Goal: Information Seeking & Learning: Learn about a topic

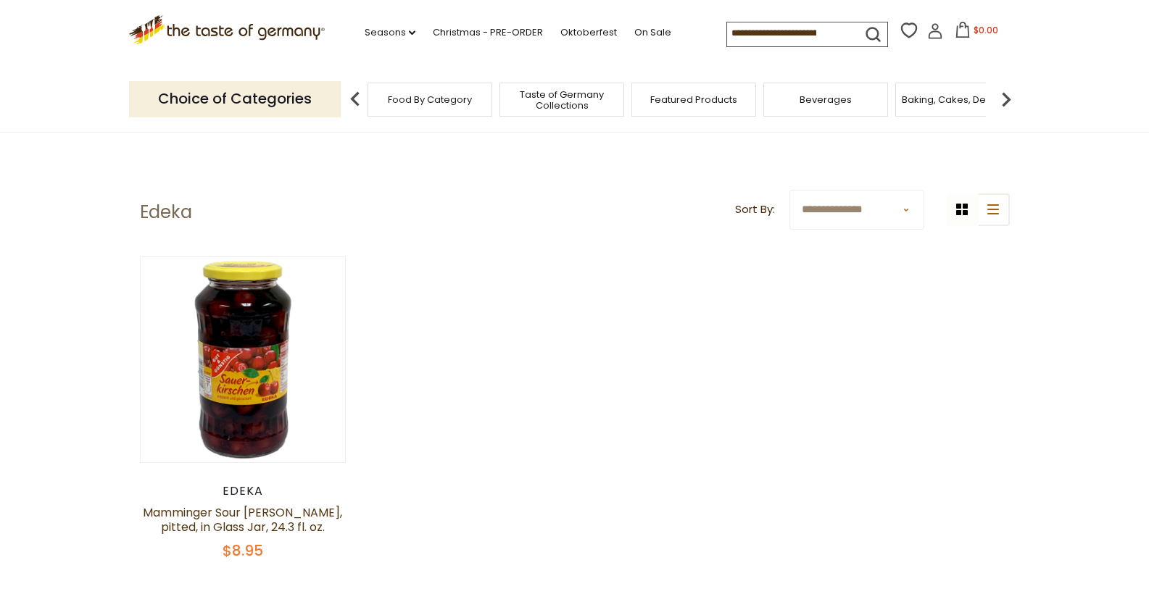
click at [871, 32] on icon "submit" at bounding box center [873, 35] width 20 height 20
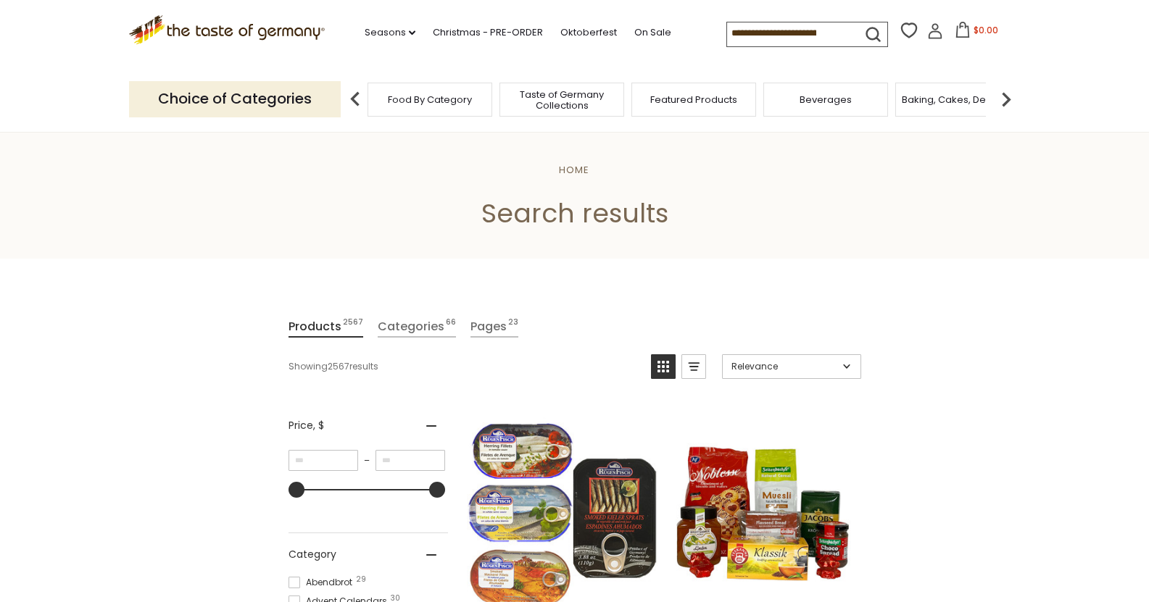
click at [826, 22] on input at bounding box center [788, 32] width 123 height 20
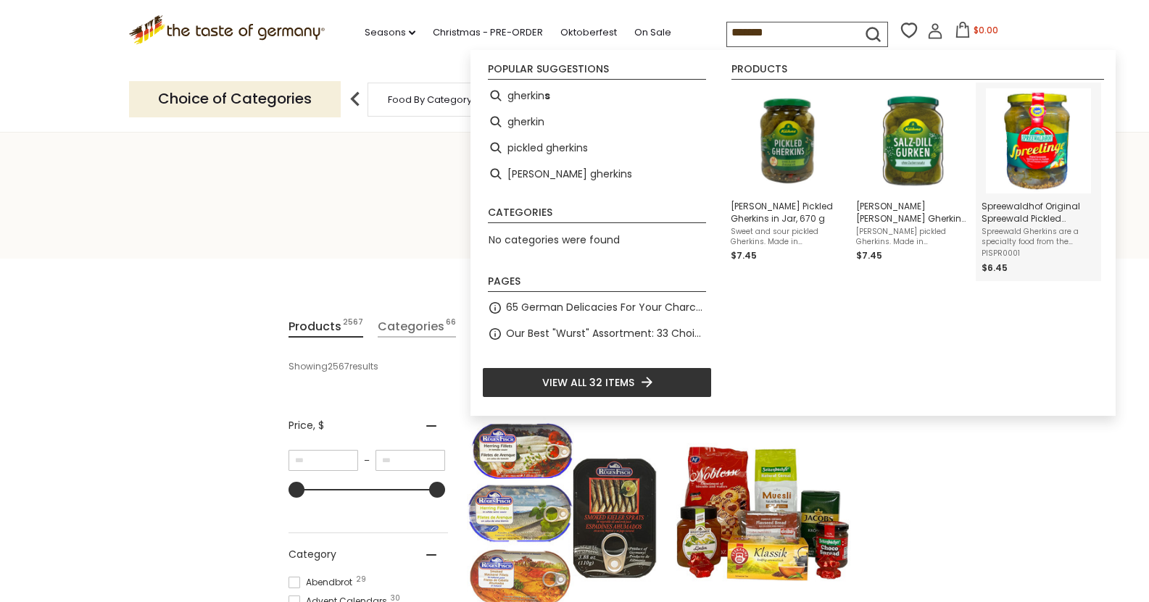
type input "*******"
click at [1023, 163] on img "Spreewaldhof Original Spreewald Pickled Gherkins in Jar - 24.4 oz." at bounding box center [1038, 140] width 105 height 105
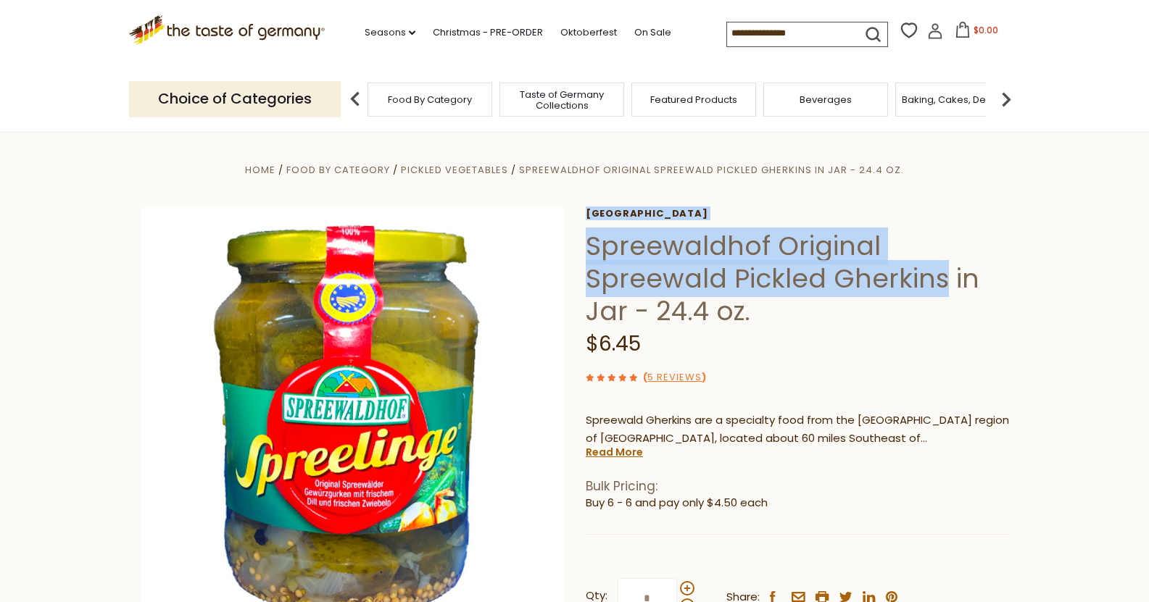
drag, startPoint x: 943, startPoint y: 282, endPoint x: 584, endPoint y: 230, distance: 363.3
click at [584, 230] on div "Home Food By Category Pickled Vegetables Spreewaldhof Original Spreewald Pickle…" at bounding box center [575, 448] width 892 height 574
copy div "Spreewaldhof Spreewaldhof Original Spreewald Pickled Gherkins"
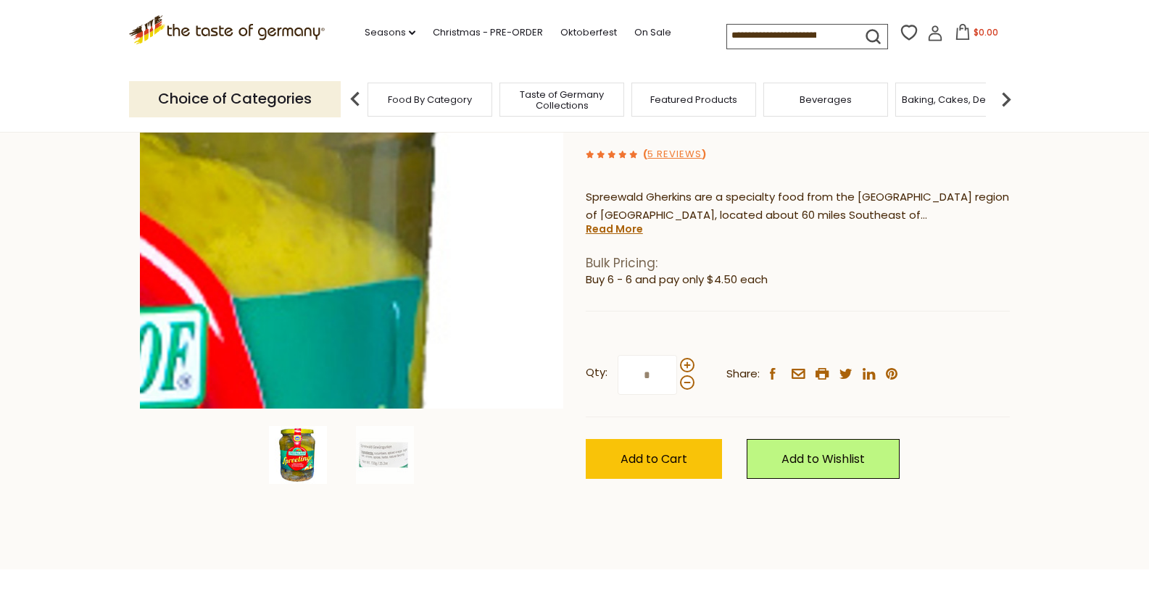
scroll to position [238, 0]
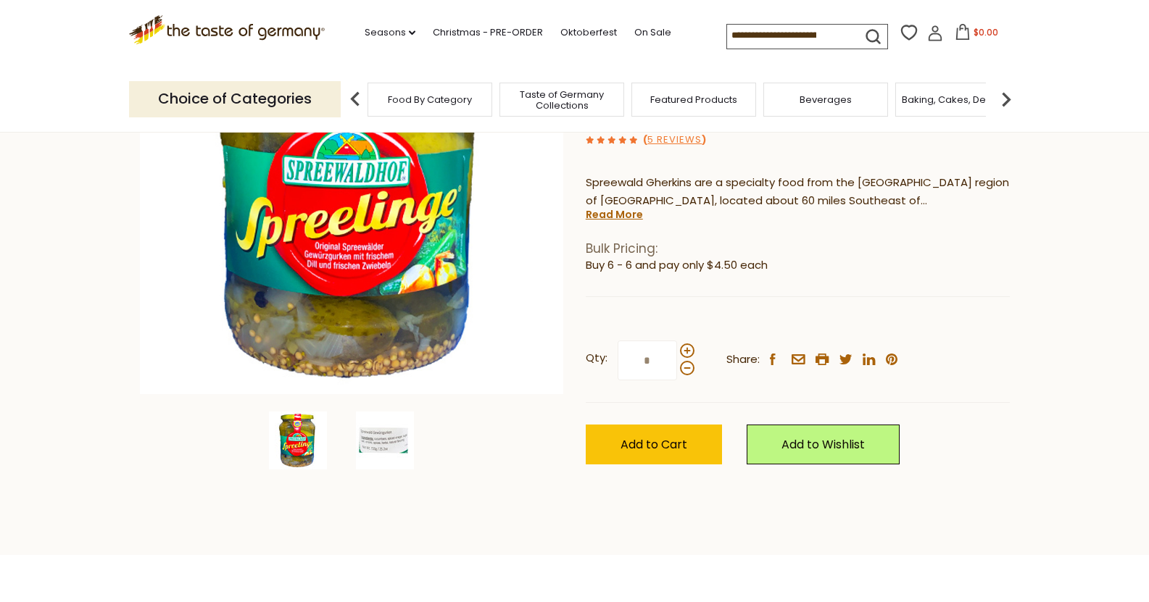
click at [384, 445] on img at bounding box center [385, 441] width 58 height 58
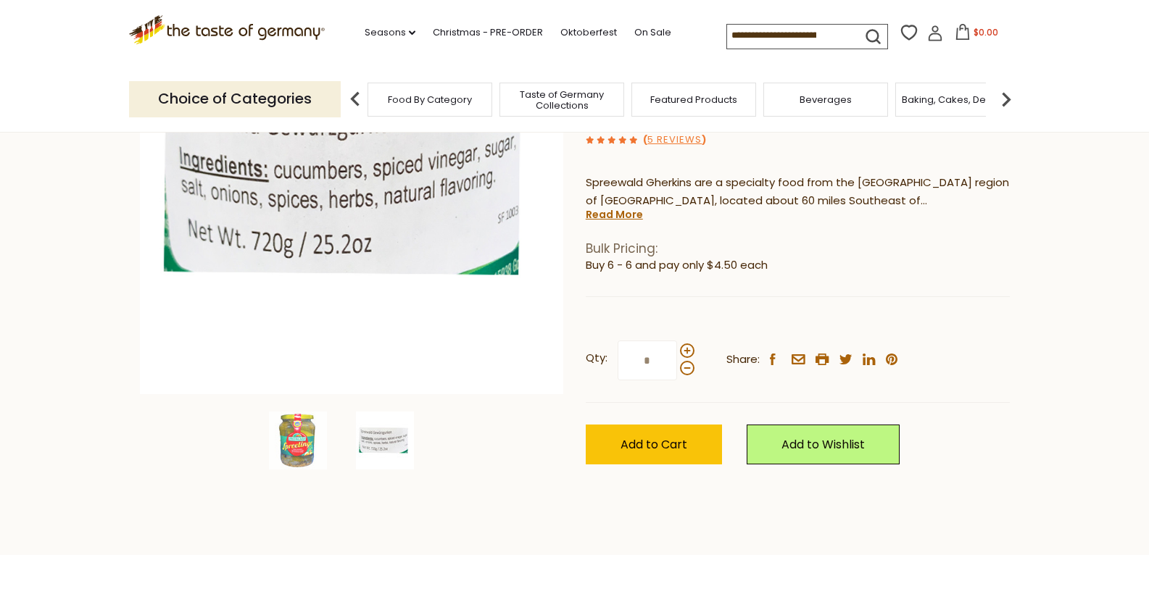
click at [452, 420] on div at bounding box center [352, 441] width 433 height 58
click at [796, 358] on icon "email" at bounding box center [799, 359] width 14 height 10
click at [871, 360] on icon at bounding box center [869, 360] width 12 height 12
click at [868, 360] on icon at bounding box center [869, 360] width 12 height 12
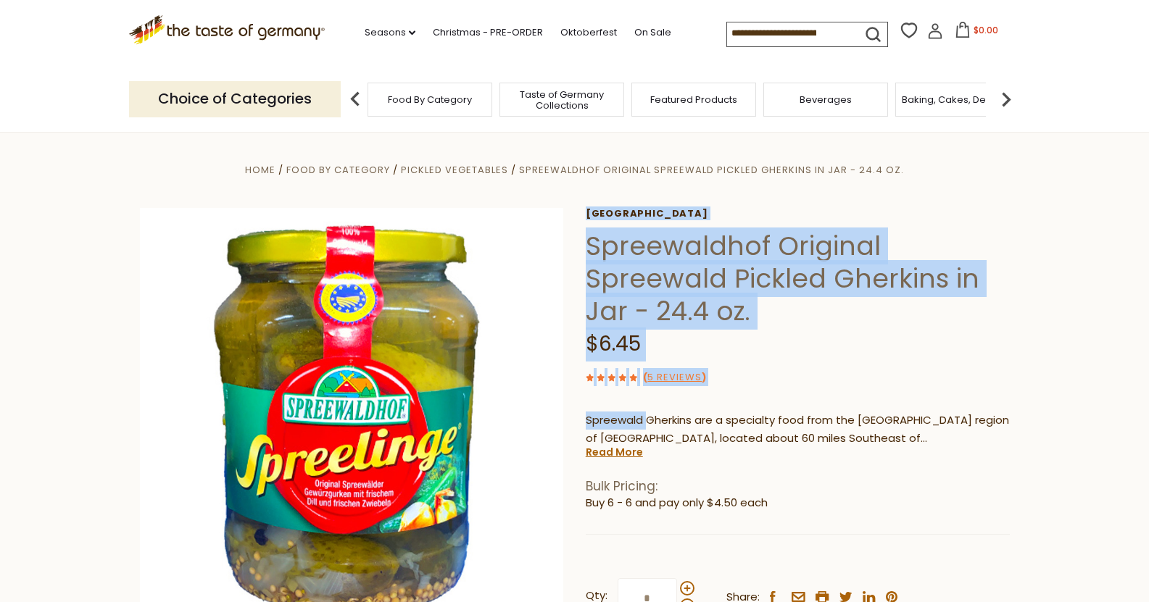
drag, startPoint x: 645, startPoint y: 421, endPoint x: 584, endPoint y: 418, distance: 61.0
click at [584, 418] on div "Home Food By Category Pickled Vegetables Spreewaldhof Original Spreewald Pickle…" at bounding box center [575, 448] width 892 height 574
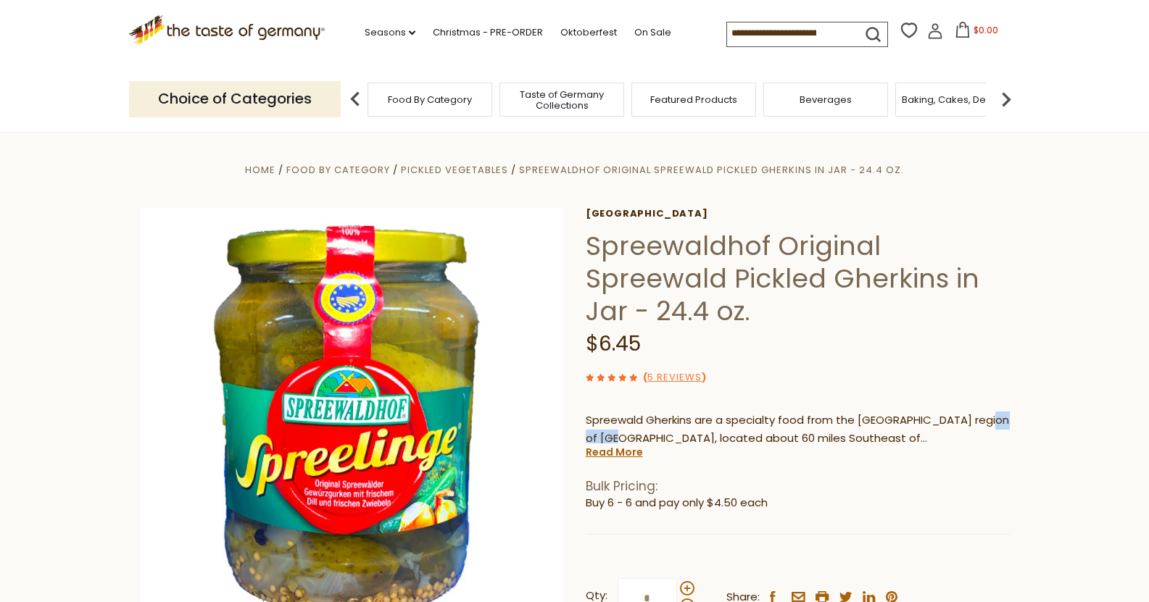
drag, startPoint x: 643, startPoint y: 437, endPoint x: 586, endPoint y: 439, distance: 57.3
click at [586, 439] on p "Spreewald Gherkins are a specialty food from the Brandenburg region of Spreewal…" at bounding box center [798, 430] width 424 height 36
copy p "Spreewald"
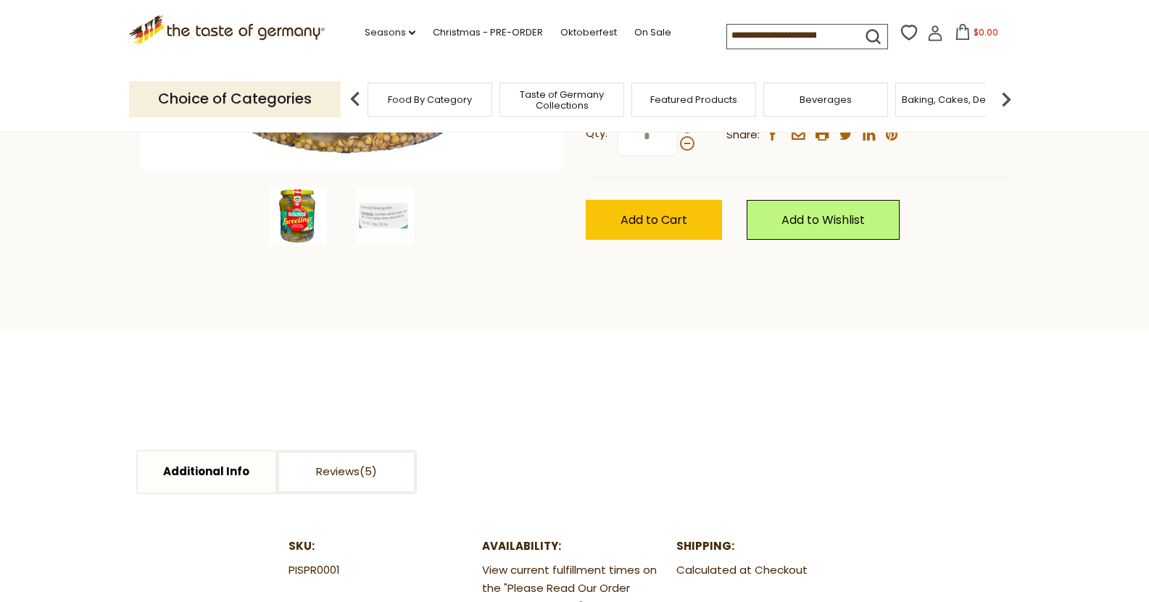
scroll to position [362, 0]
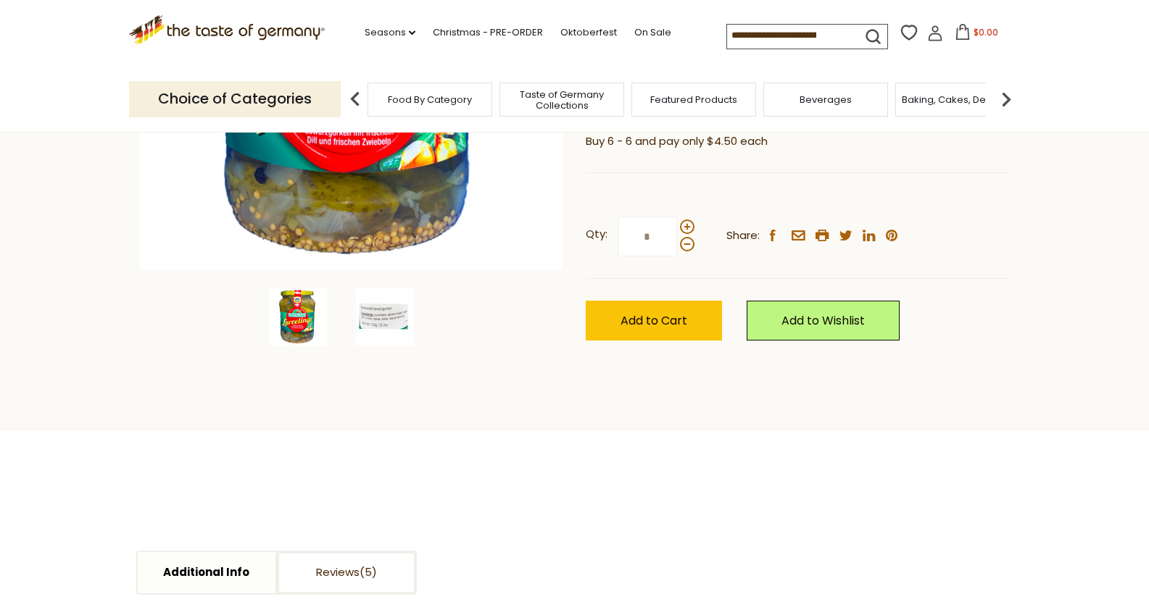
click at [368, 324] on img at bounding box center [385, 317] width 58 height 58
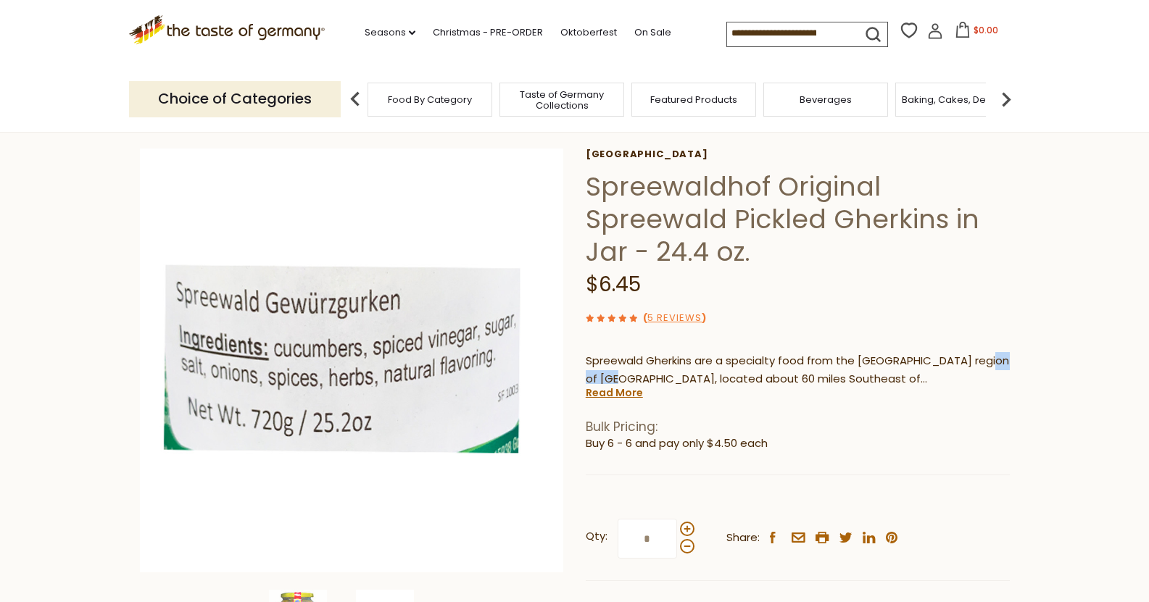
scroll to position [60, 0]
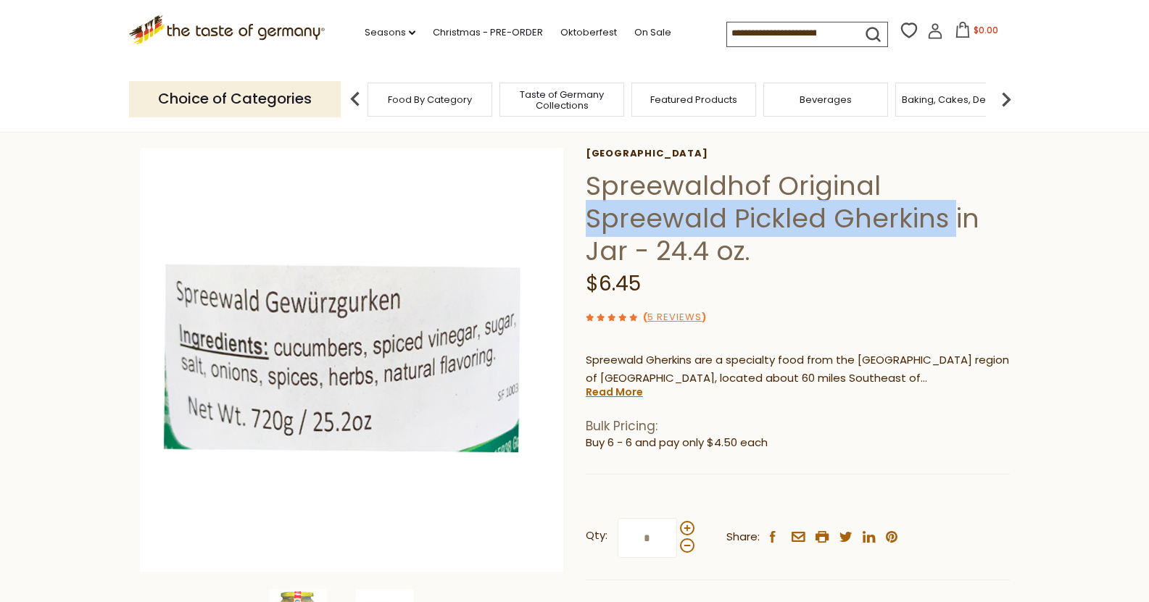
drag, startPoint x: 948, startPoint y: 220, endPoint x: 947, endPoint y: 187, distance: 32.7
click at [947, 187] on h1 "Spreewaldhof Original Spreewald Pickled Gherkins in Jar - 24.4 oz." at bounding box center [798, 219] width 424 height 98
copy h1 "Spreewald Pickled Gherkins"
